Goal: Task Accomplishment & Management: Use online tool/utility

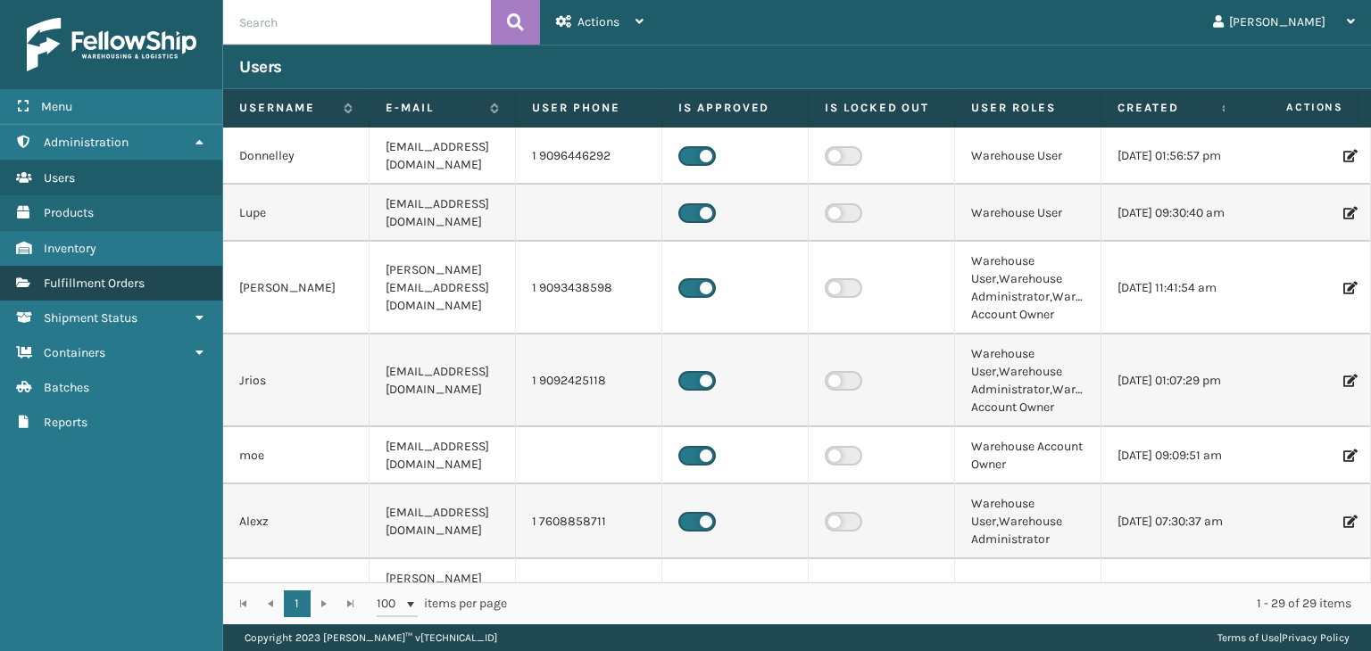
click at [118, 281] on span "Fulfillment Orders" at bounding box center [94, 283] width 101 height 15
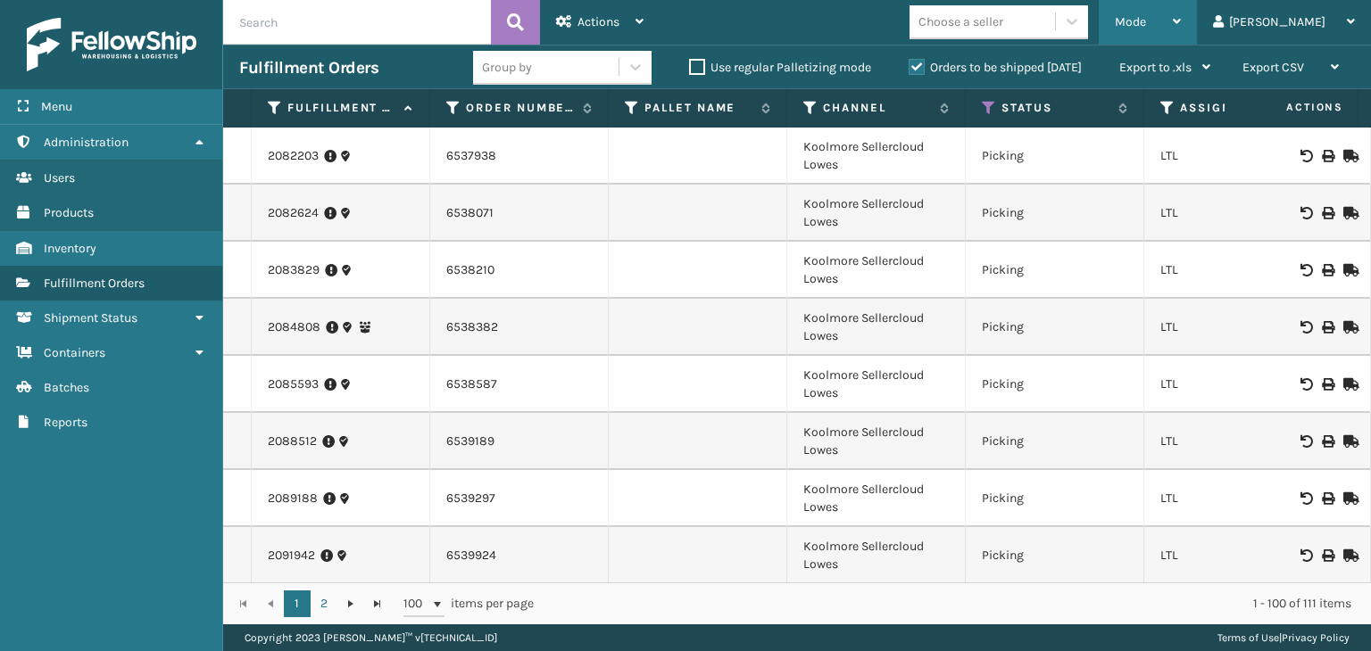
click at [1146, 27] on span "Mode" at bounding box center [1130, 21] width 31 height 15
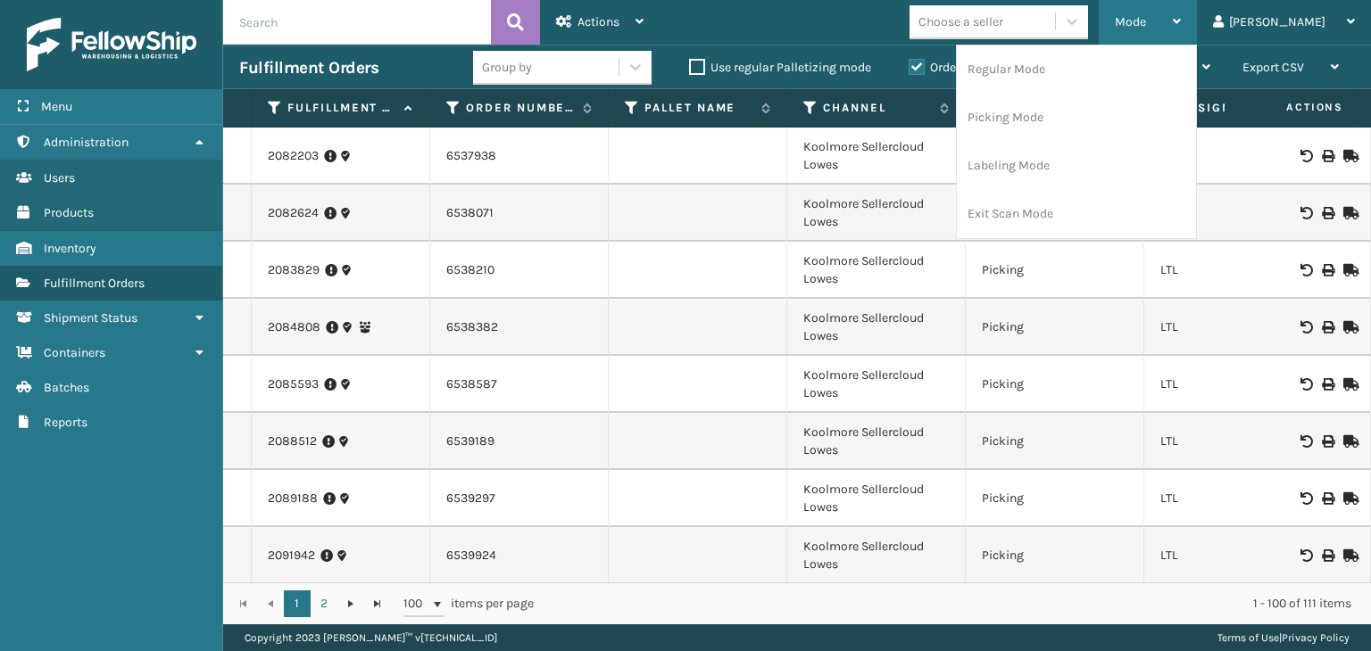
click at [1146, 24] on span "Mode" at bounding box center [1130, 21] width 31 height 15
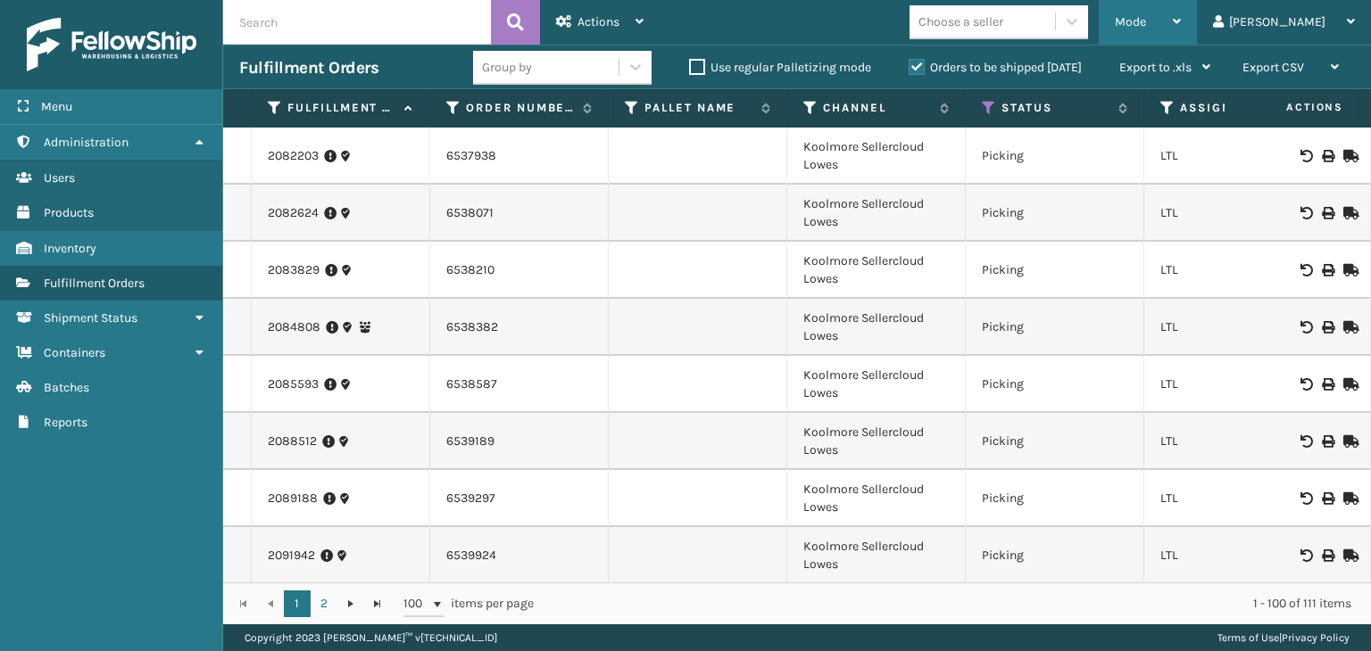
click at [1146, 18] on span "Mode" at bounding box center [1130, 21] width 31 height 15
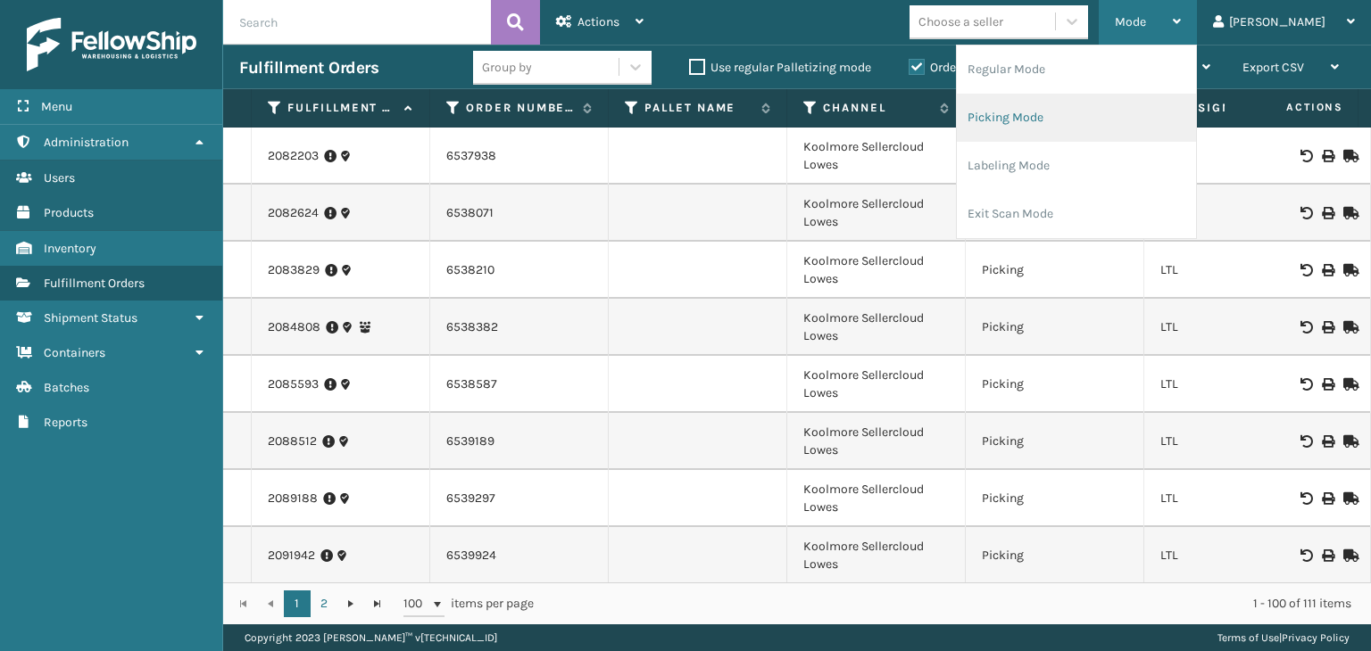
click at [1194, 118] on li "Picking Mode" at bounding box center [1076, 118] width 239 height 48
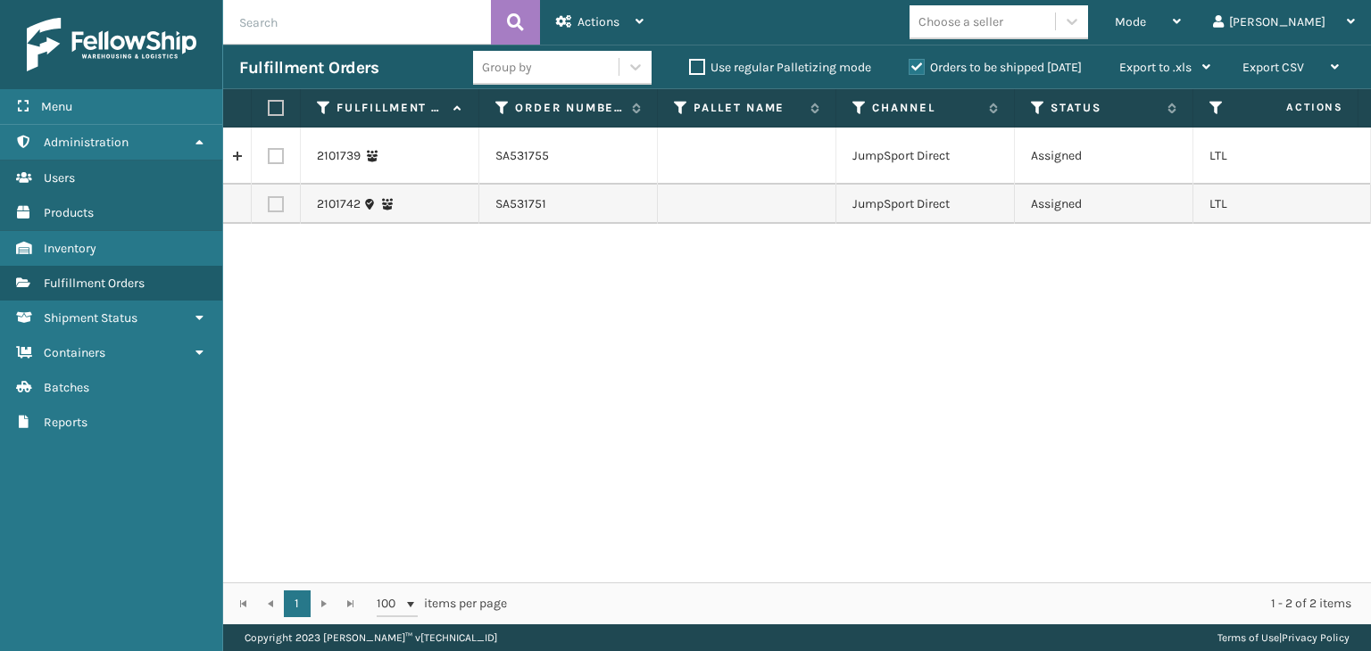
click at [983, 59] on div "Orders to be shipped today" at bounding box center [997, 67] width 211 height 21
click at [985, 62] on label "Orders to be shipped today" at bounding box center [994, 67] width 173 height 15
click at [909, 62] on input "Orders to be shipped today" at bounding box center [908, 63] width 1 height 12
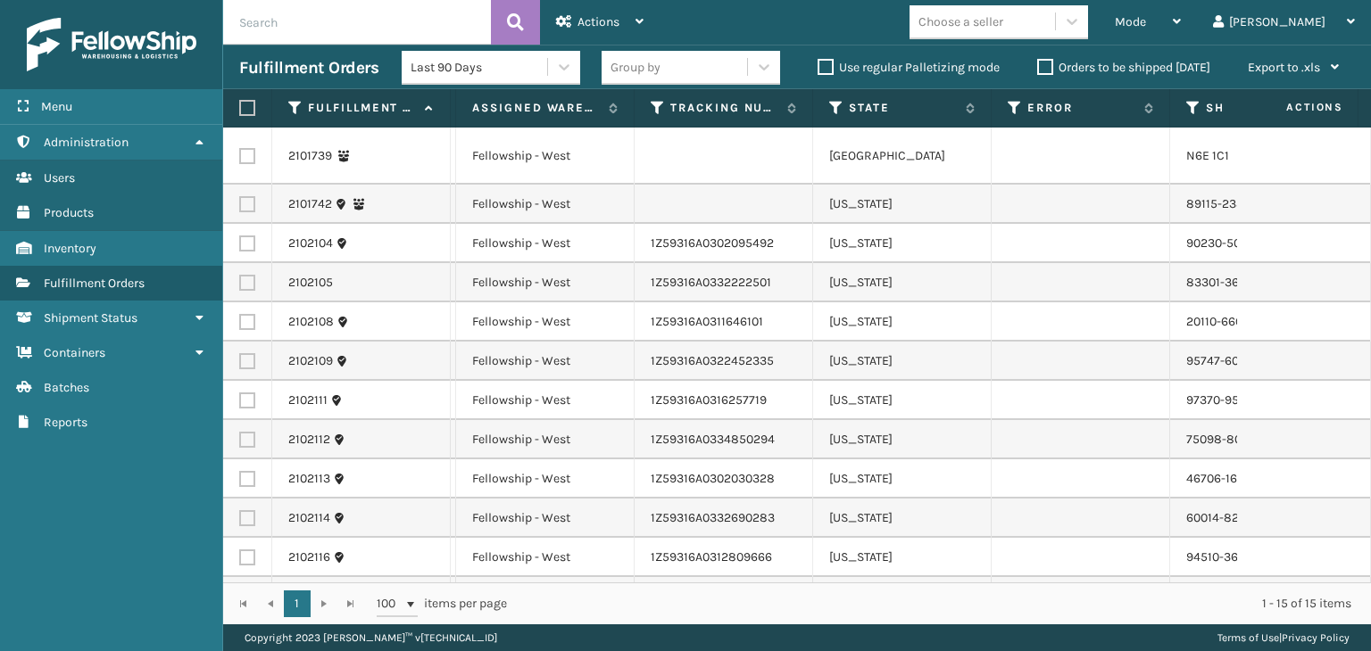
scroll to position [0, 852]
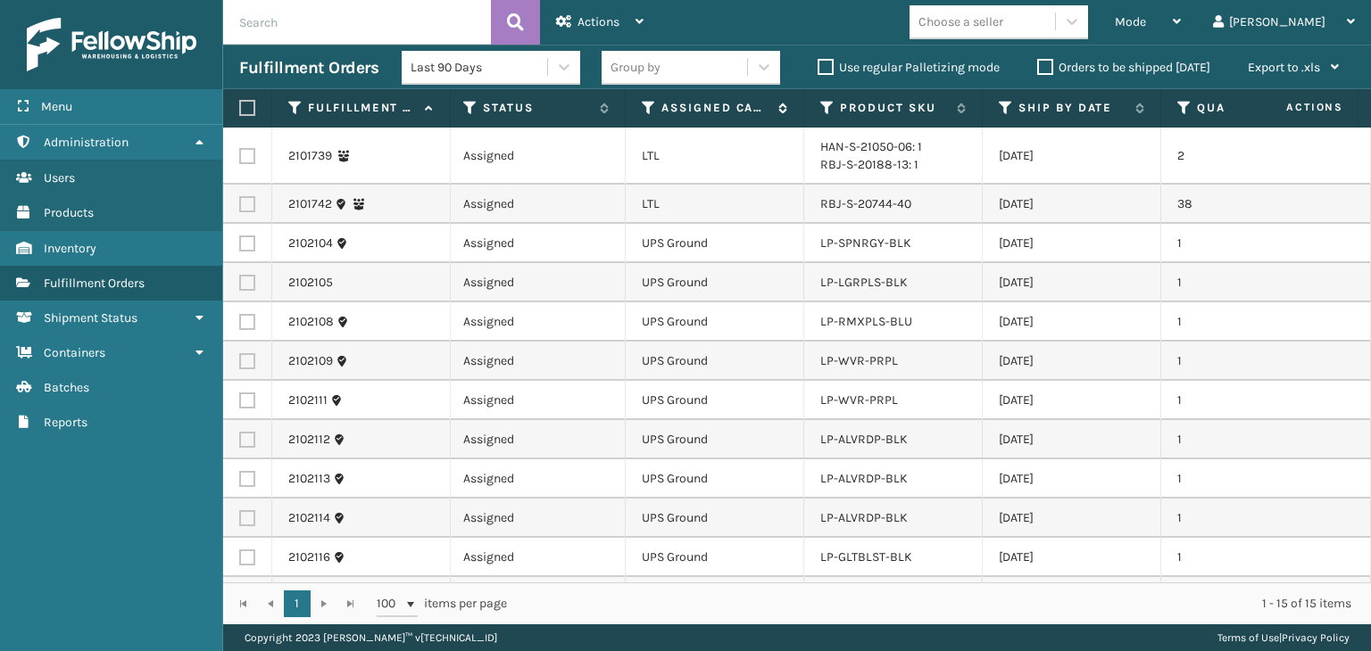
click at [653, 105] on icon at bounding box center [649, 108] width 14 height 16
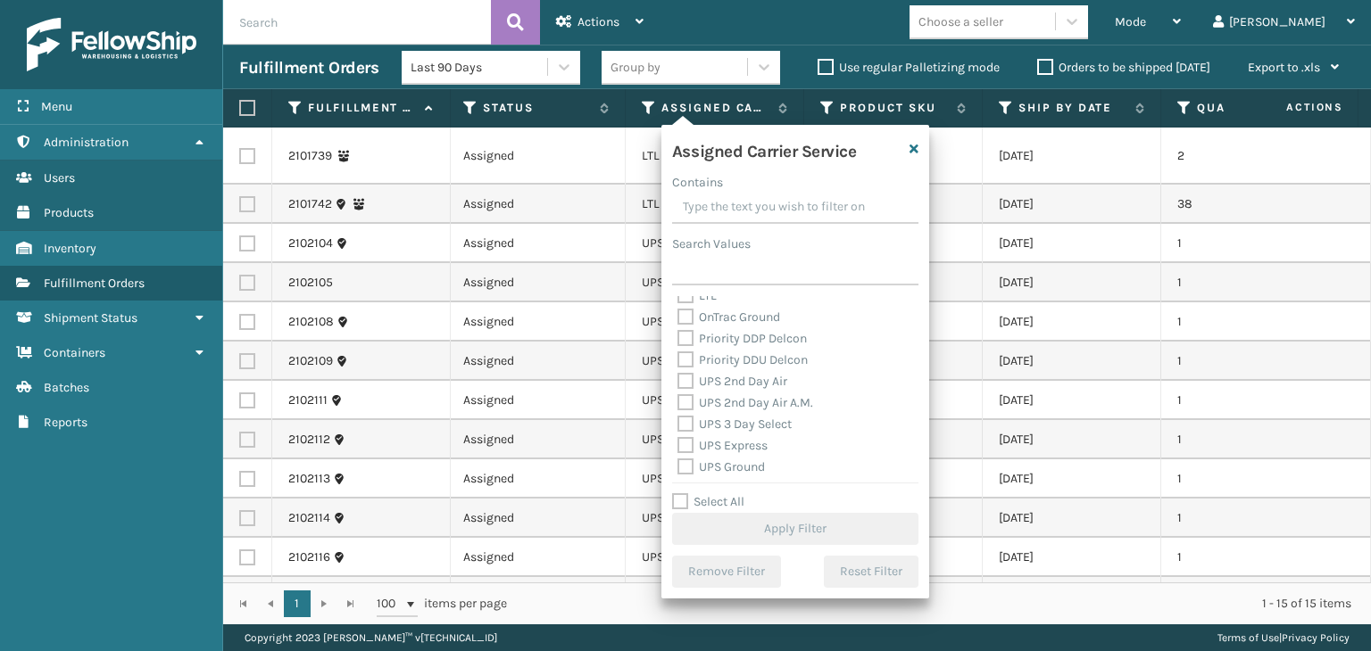
click at [746, 376] on label "UPS 2nd Day Air" at bounding box center [732, 381] width 110 height 15
click at [678, 376] on input "UPS 2nd Day Air" at bounding box center [677, 377] width 1 height 12
checkbox input "true"
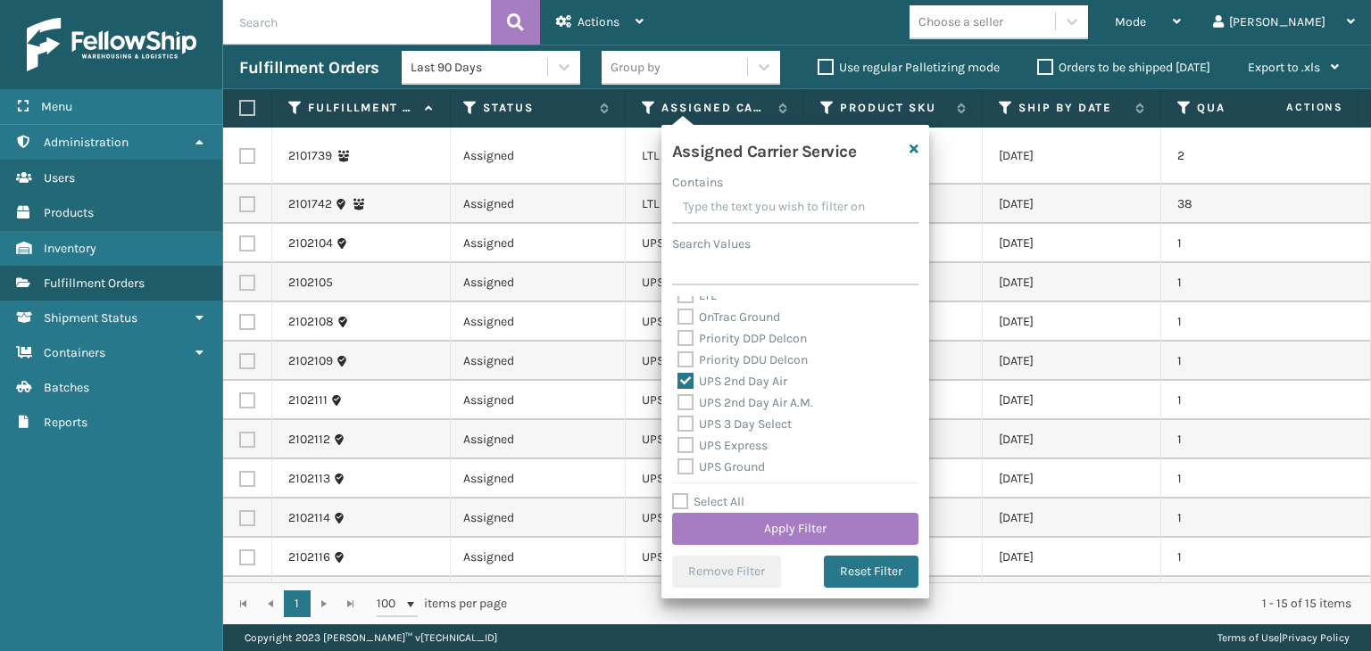
click at [743, 402] on label "UPS 2nd Day Air A.M." at bounding box center [745, 402] width 136 height 15
click at [678, 402] on input "UPS 2nd Day Air A.M." at bounding box center [677, 399] width 1 height 12
checkbox input "true"
click at [746, 422] on label "UPS 3 Day Select" at bounding box center [734, 424] width 114 height 15
click at [678, 422] on input "UPS 3 Day Select" at bounding box center [677, 420] width 1 height 12
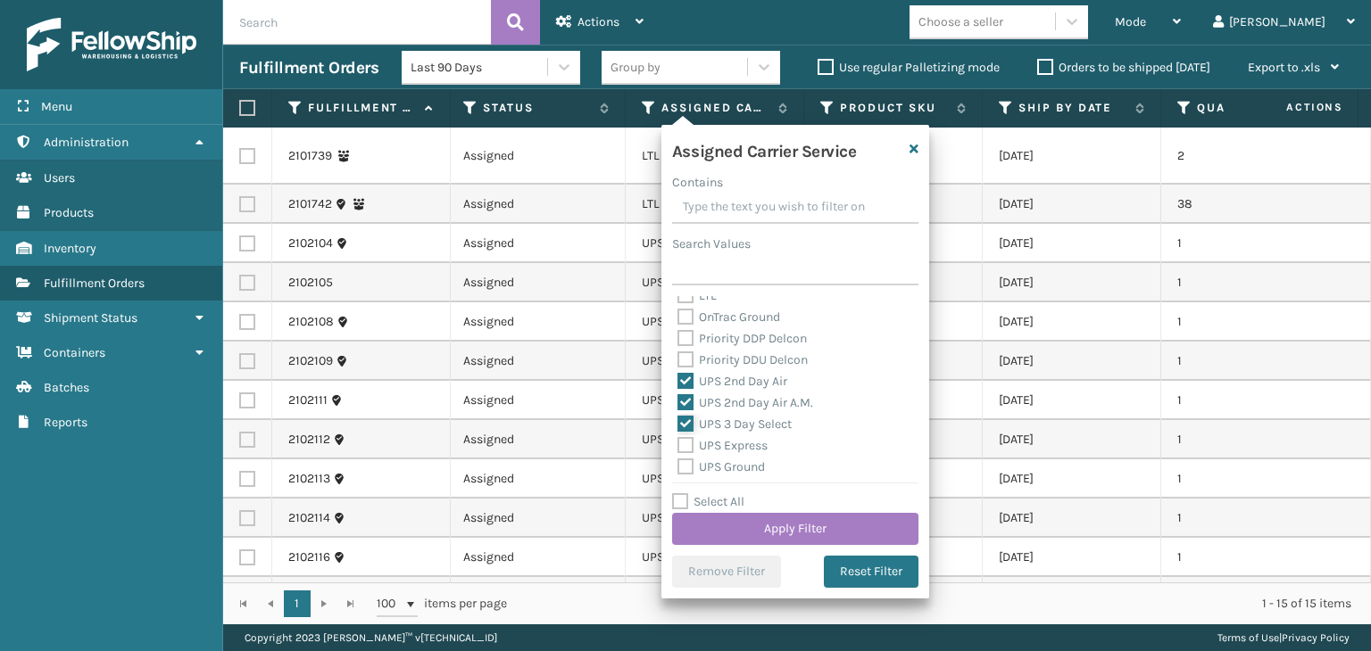
checkbox input "true"
click at [742, 444] on label "UPS Express" at bounding box center [722, 445] width 90 height 15
click at [678, 444] on input "UPS Express" at bounding box center [677, 441] width 1 height 12
checkbox input "true"
click at [742, 457] on div "UPS Ground" at bounding box center [795, 467] width 236 height 21
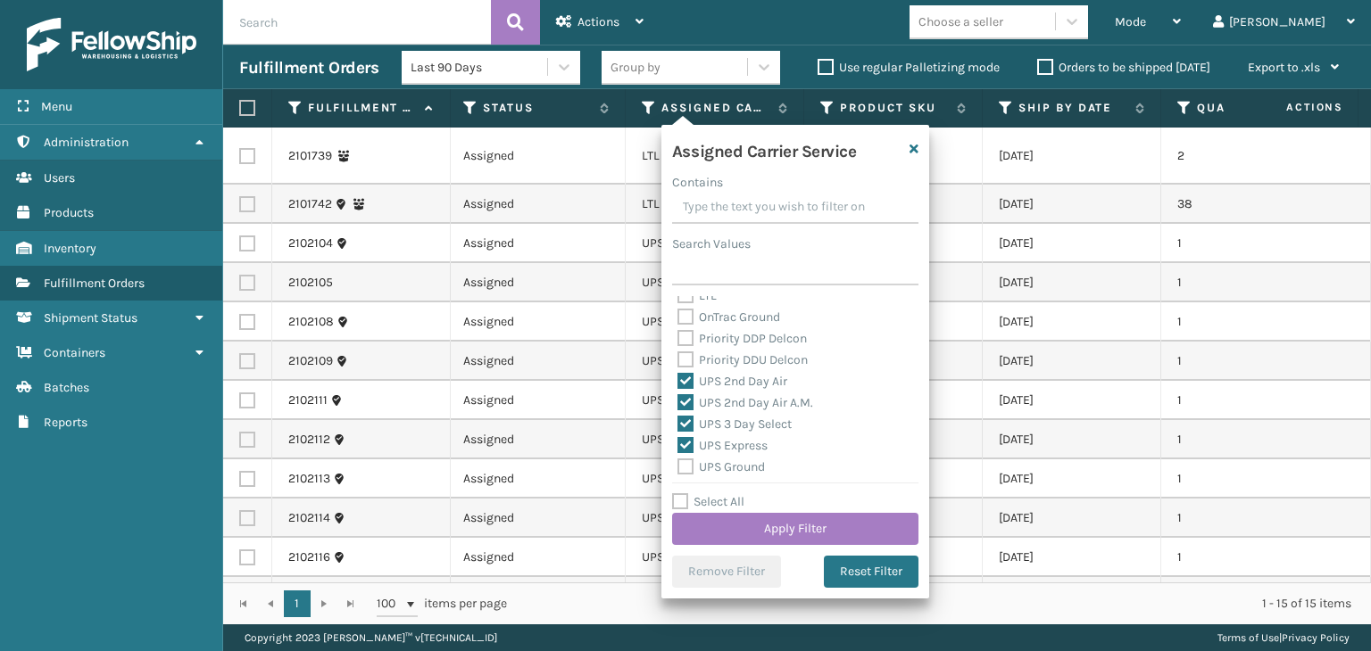
click at [742, 464] on label "UPS Ground" at bounding box center [720, 467] width 87 height 15
click at [678, 464] on input "UPS Ground" at bounding box center [677, 463] width 1 height 12
checkbox input "true"
click at [715, 402] on label "UPS Next Day Air" at bounding box center [734, 399] width 114 height 15
click at [678, 401] on input "UPS Next Day Air" at bounding box center [677, 395] width 1 height 12
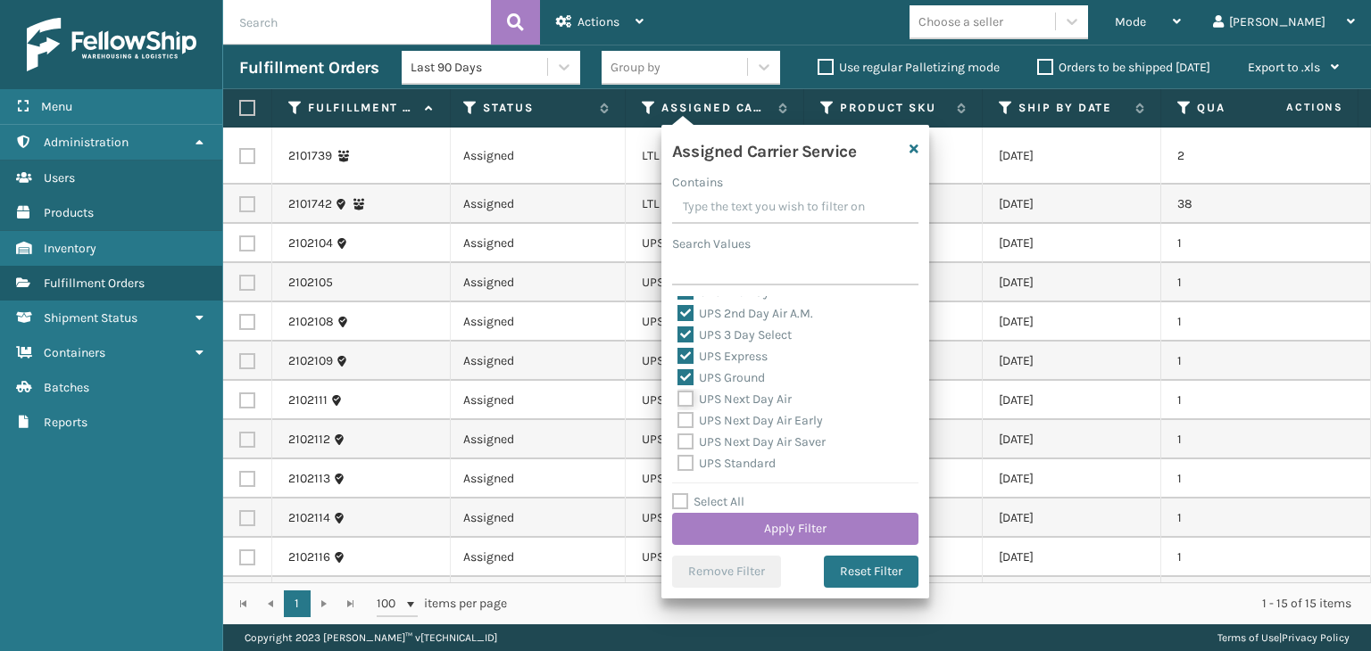
checkbox input "true"
click at [735, 425] on label "UPS Next Day Air Early" at bounding box center [749, 420] width 145 height 15
click at [678, 422] on input "UPS Next Day Air Early" at bounding box center [677, 417] width 1 height 12
checkbox input "true"
click at [742, 441] on label "UPS Next Day Air Saver" at bounding box center [751, 442] width 148 height 15
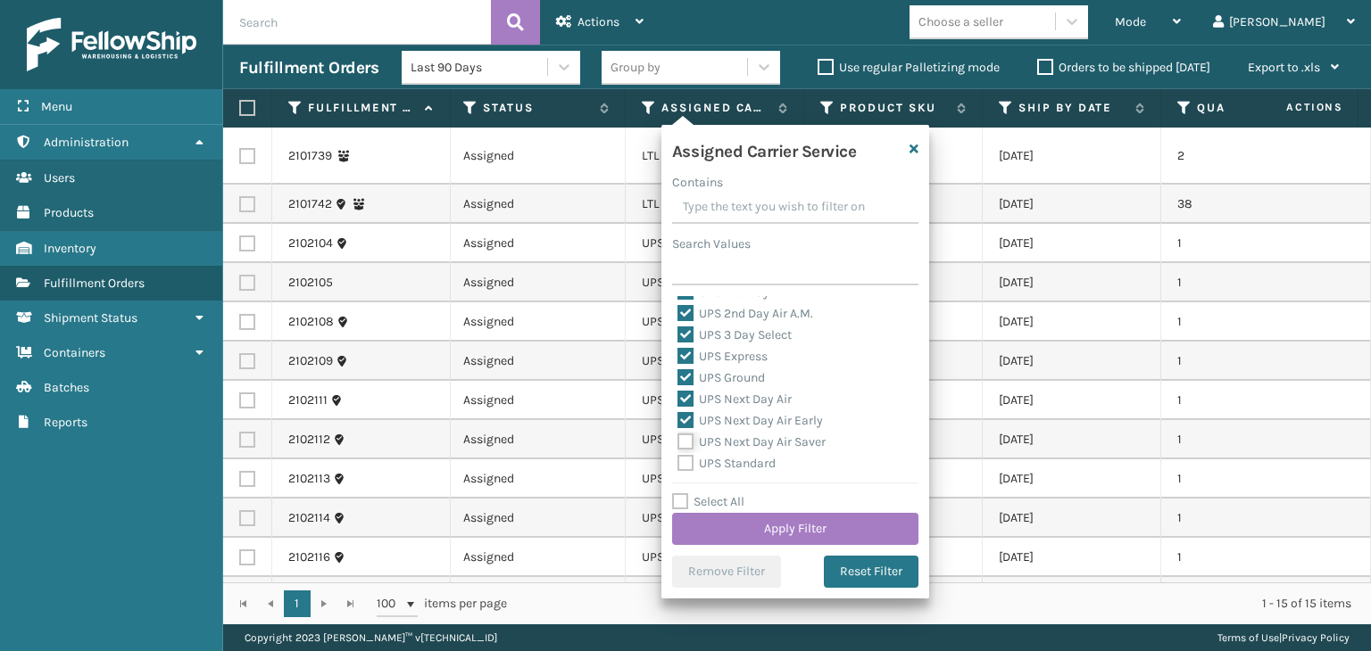
click at [678, 441] on input "UPS Next Day Air Saver" at bounding box center [677, 438] width 1 height 12
checkbox input "true"
click at [745, 460] on label "UPS Standard" at bounding box center [726, 463] width 98 height 15
click at [678, 460] on input "UPS Standard" at bounding box center [677, 459] width 1 height 12
checkbox input "true"
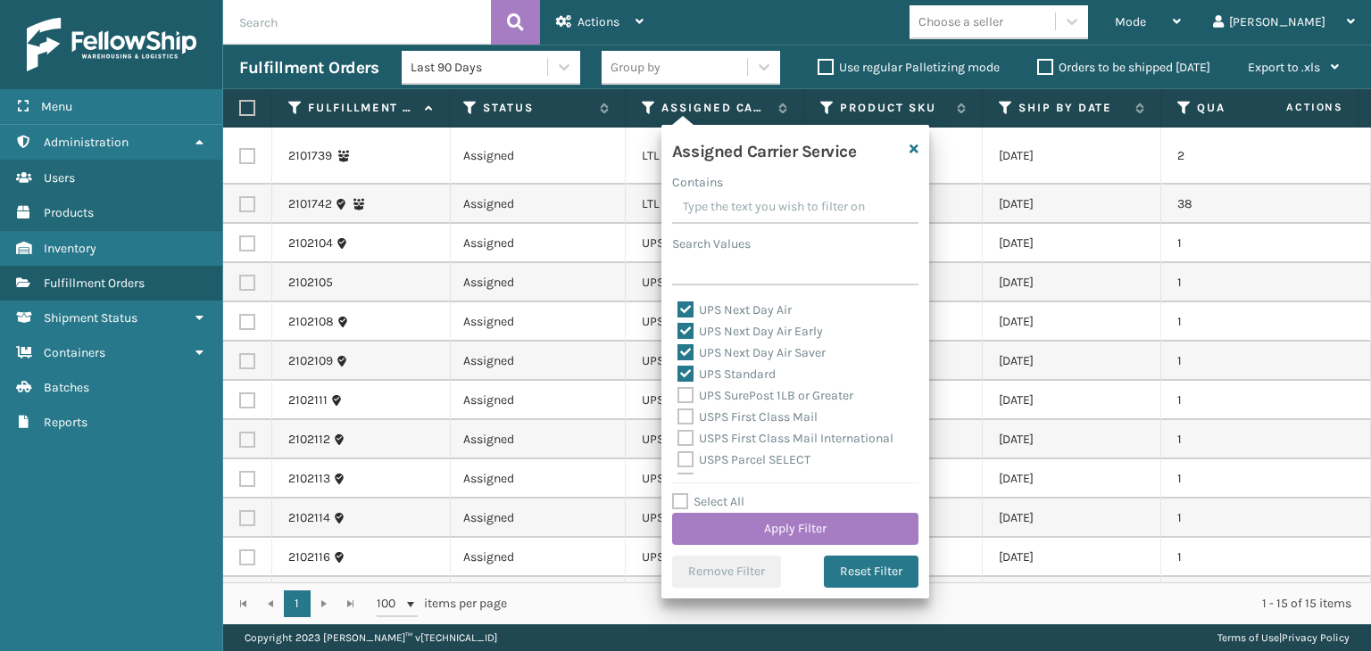
click at [739, 401] on label "UPS SurePost 1LB or Greater" at bounding box center [765, 395] width 176 height 15
click at [678, 397] on input "UPS SurePost 1LB or Greater" at bounding box center [677, 392] width 1 height 12
checkbox input "true"
click at [801, 519] on button "Apply Filter" at bounding box center [795, 529] width 246 height 32
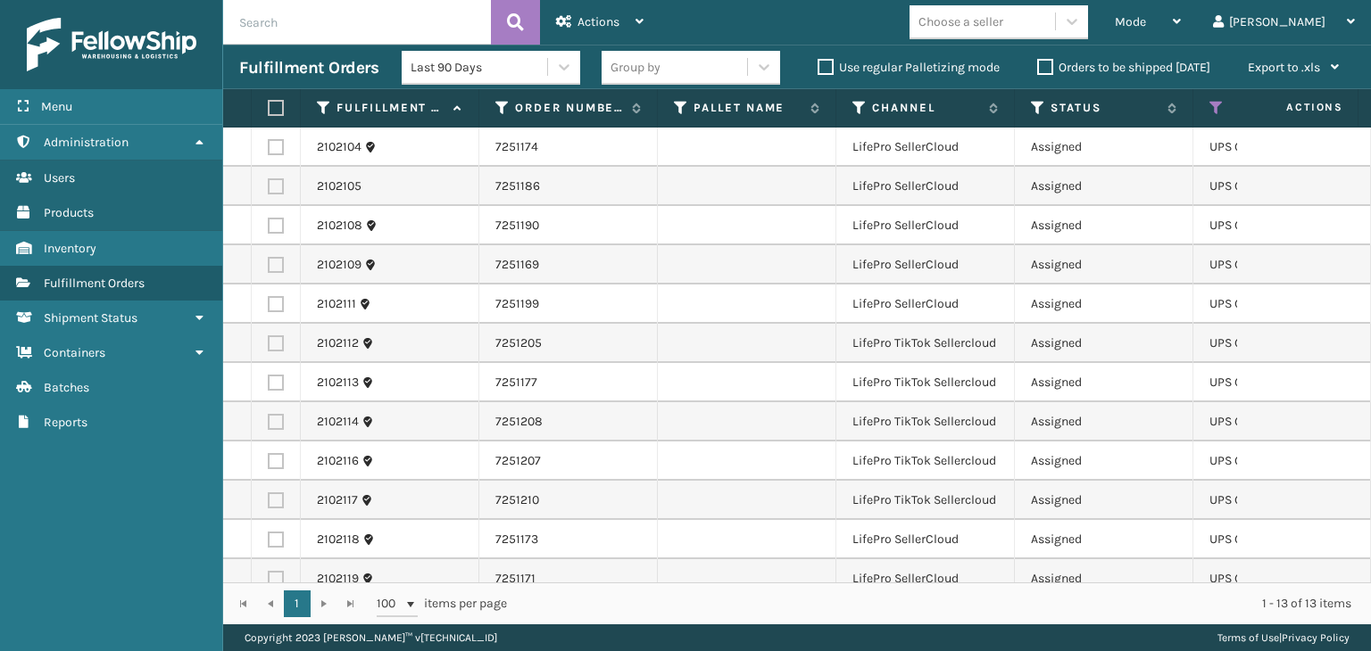
click at [664, 60] on div "Group by" at bounding box center [673, 67] width 145 height 29
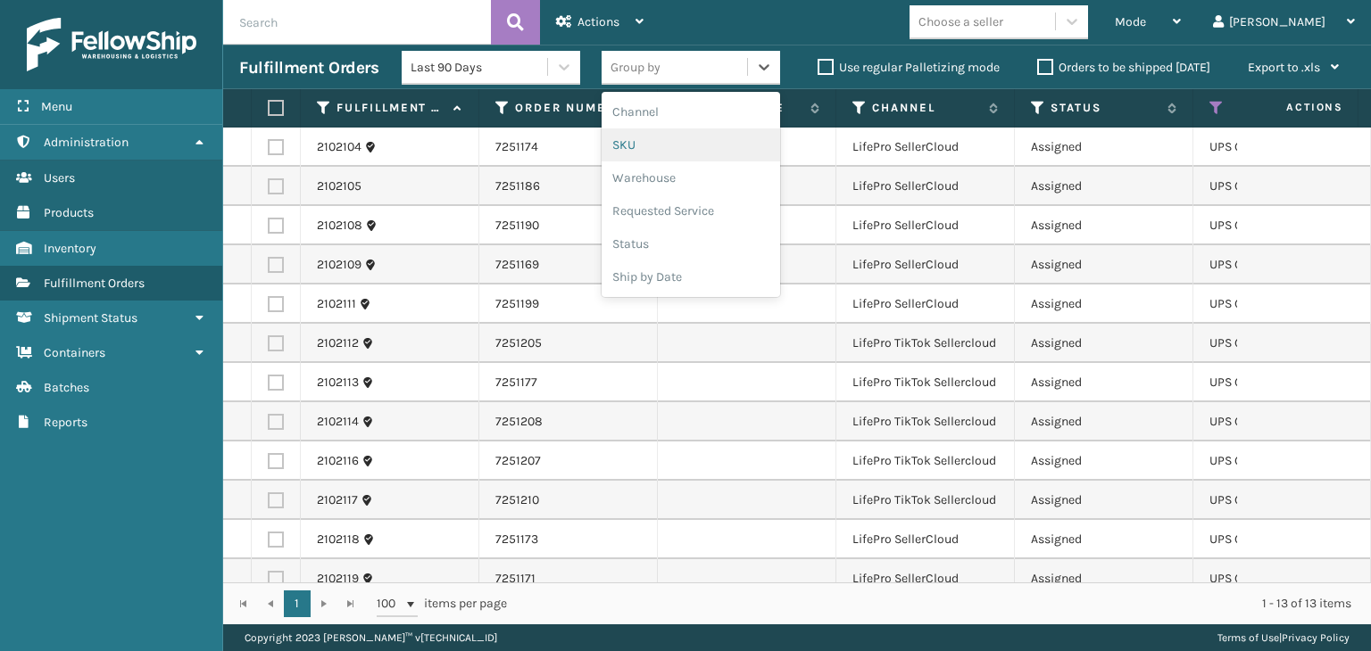
click at [693, 154] on div "SKU" at bounding box center [690, 145] width 178 height 33
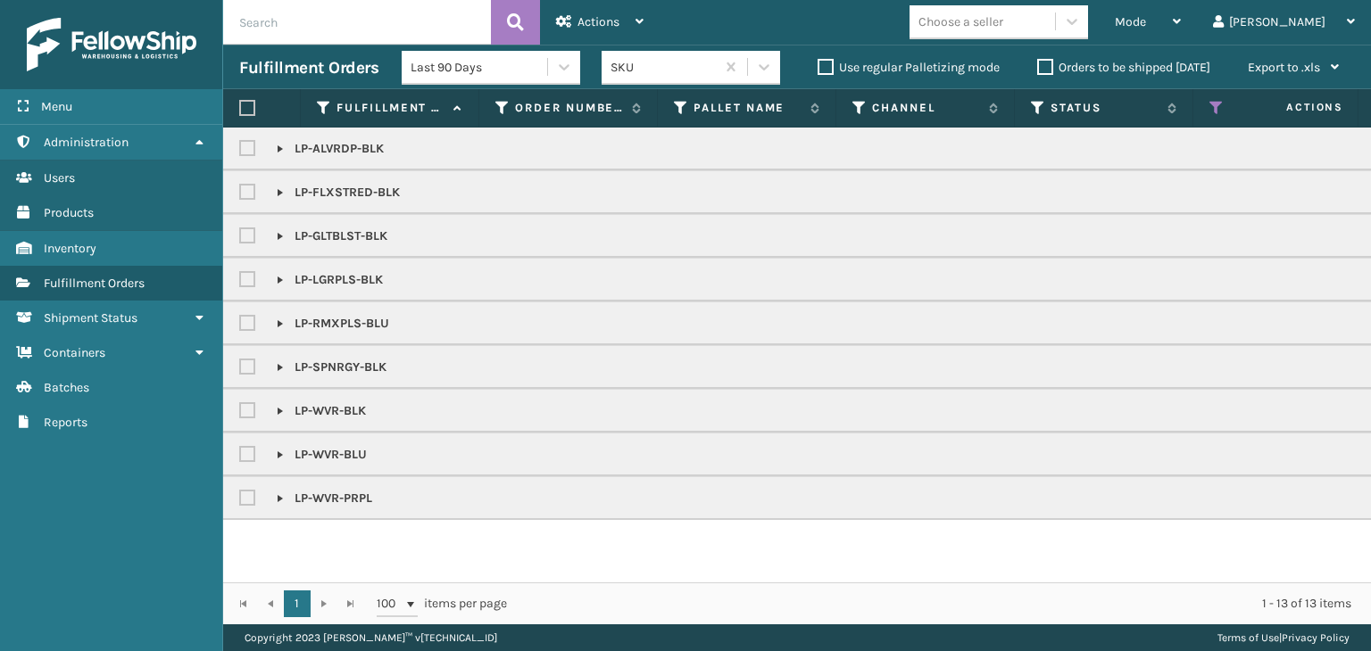
click at [245, 110] on label at bounding box center [247, 108] width 16 height 16
click at [240, 110] on input "checkbox" at bounding box center [239, 109] width 1 height 12
checkbox input "true"
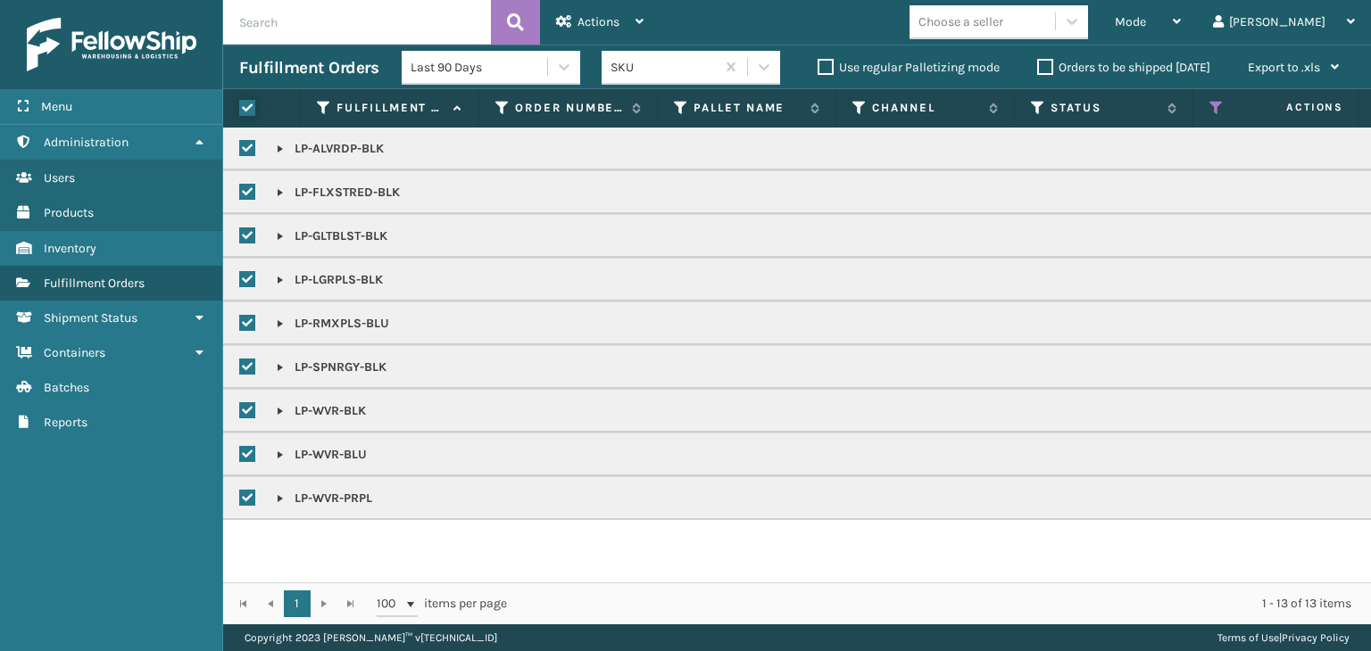
checkbox input "true"
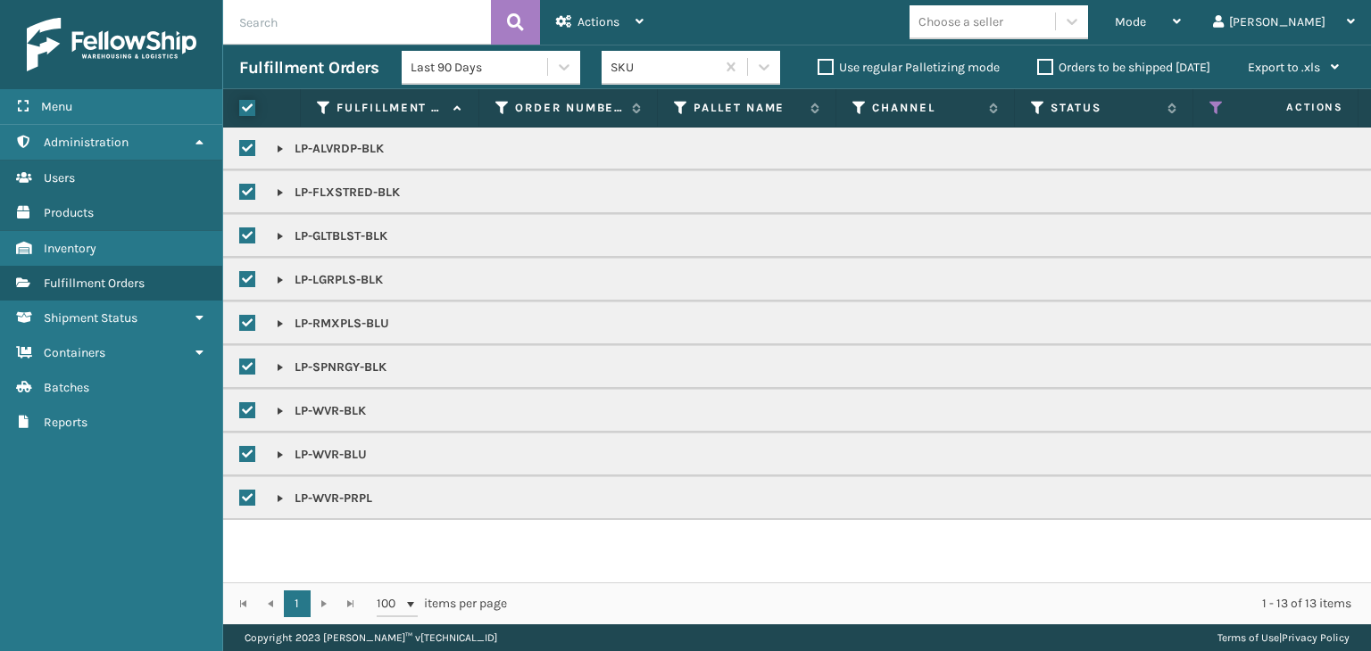
checkbox input "true"
click at [596, 24] on span "Actions" at bounding box center [598, 21] width 42 height 15
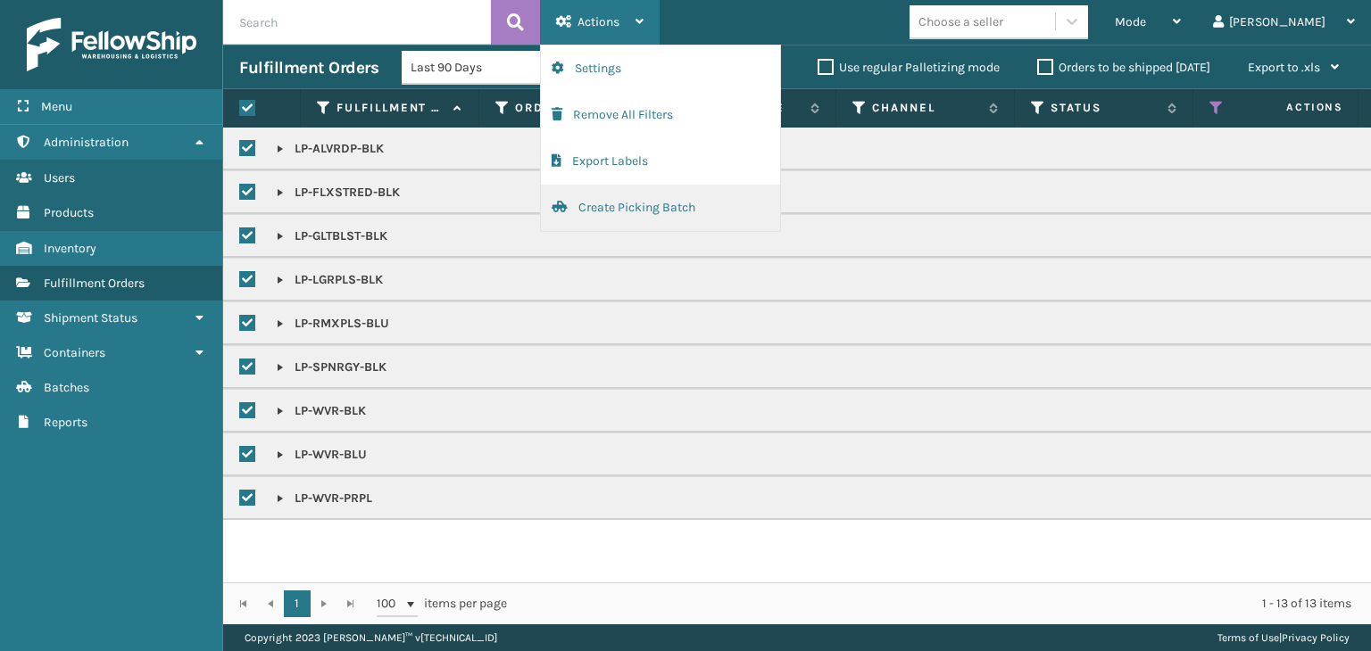
click at [668, 211] on button "Create Picking Batch" at bounding box center [660, 208] width 239 height 46
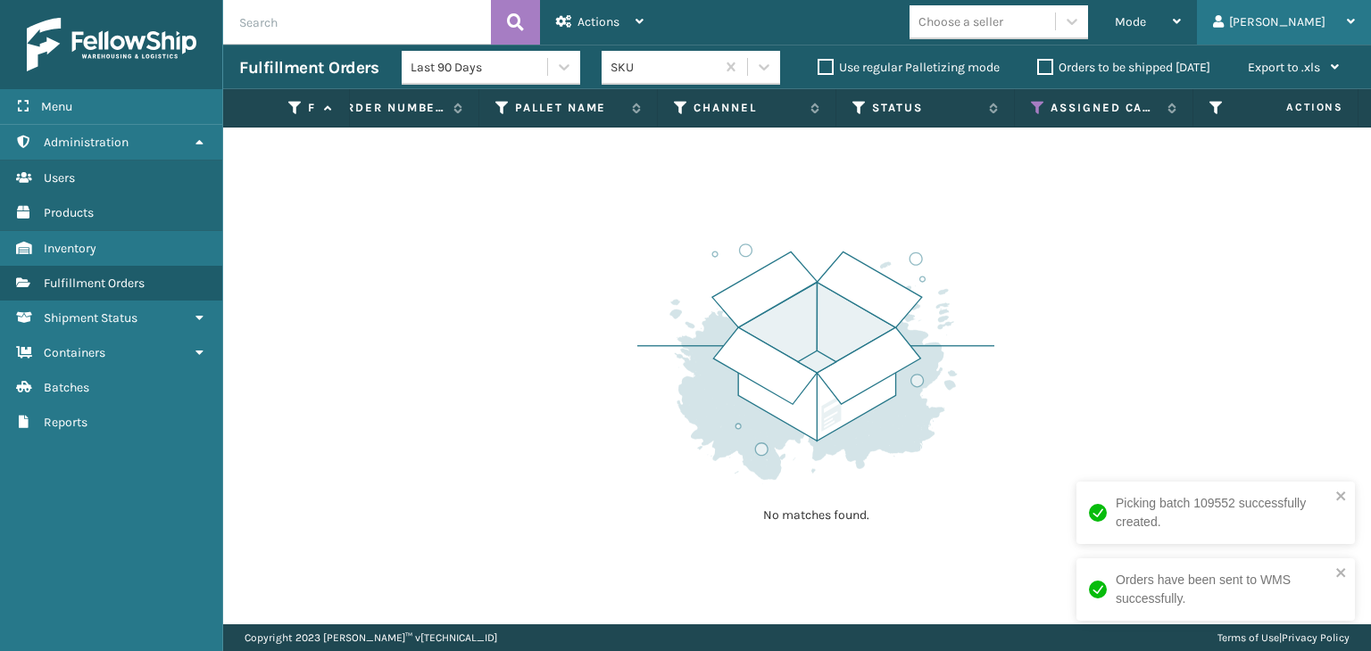
click at [1319, 20] on div "Silvia" at bounding box center [1284, 22] width 142 height 45
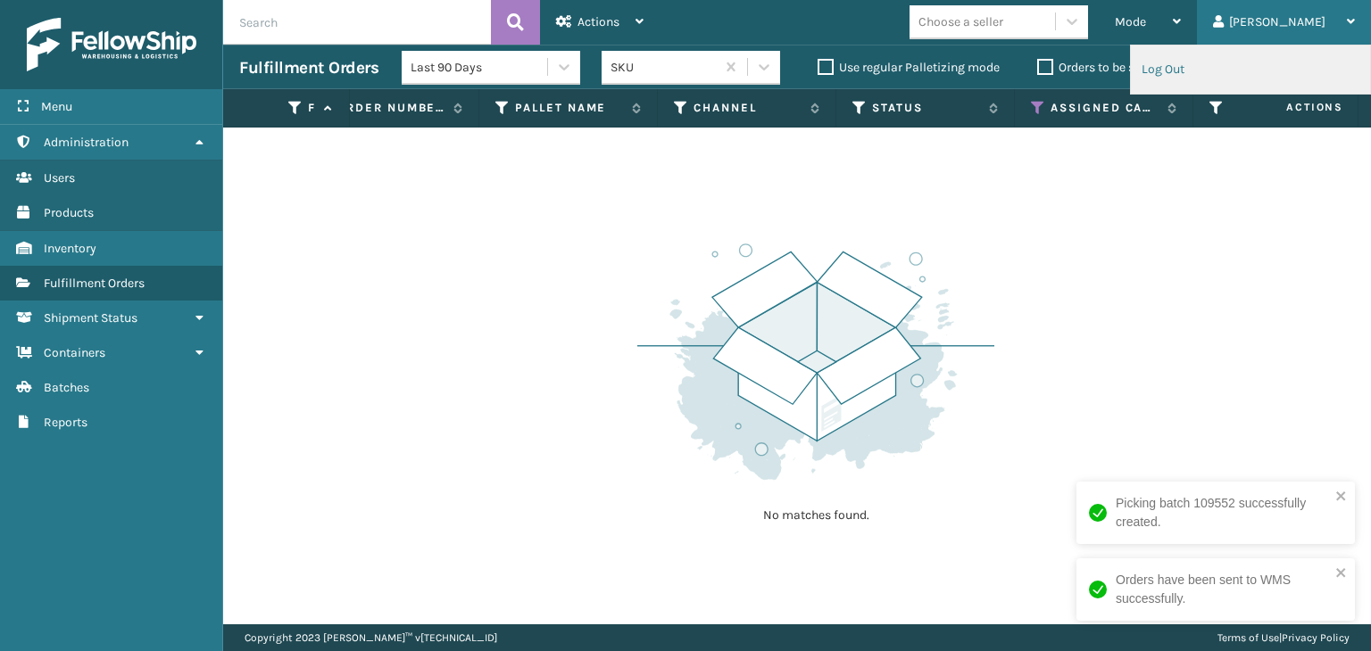
click at [1194, 70] on li "Log Out" at bounding box center [1250, 70] width 239 height 48
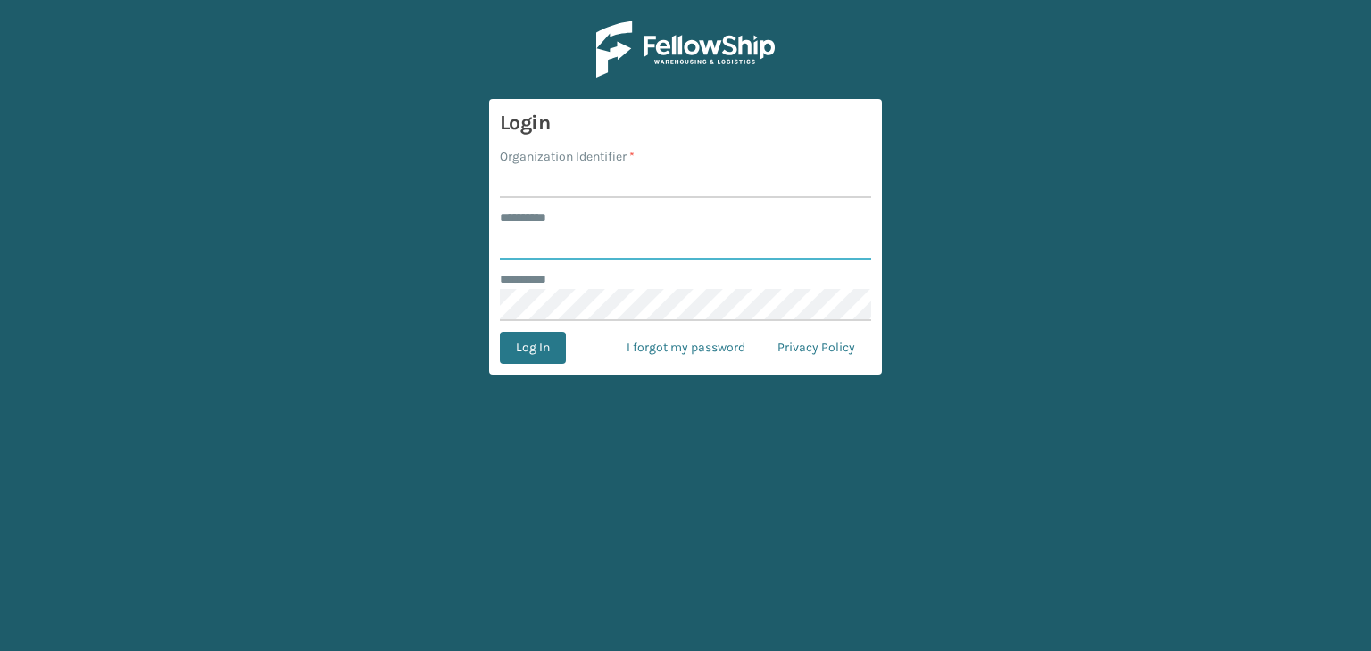
type input "******"
drag, startPoint x: 621, startPoint y: 172, endPoint x: 635, endPoint y: 197, distance: 28.8
click at [621, 172] on input "Organization Identifier *" at bounding box center [685, 182] width 371 height 32
type input "fellowship - west"
click at [586, 226] on div "******** *" at bounding box center [685, 218] width 371 height 19
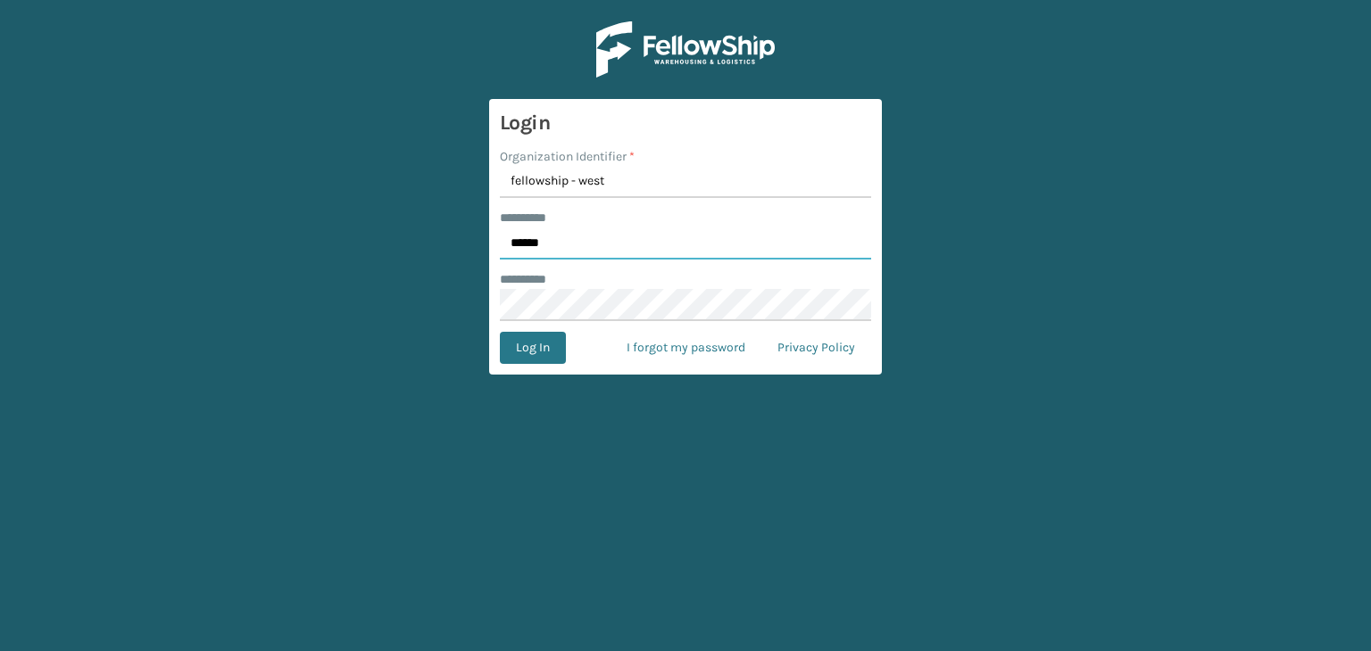
drag, startPoint x: 621, startPoint y: 235, endPoint x: 626, endPoint y: 258, distance: 23.6
click at [621, 235] on input "******" at bounding box center [685, 244] width 371 height 32
type input "*****"
click at [533, 342] on button "Log In" at bounding box center [533, 348] width 66 height 32
